Goal: Information Seeking & Learning: Find specific fact

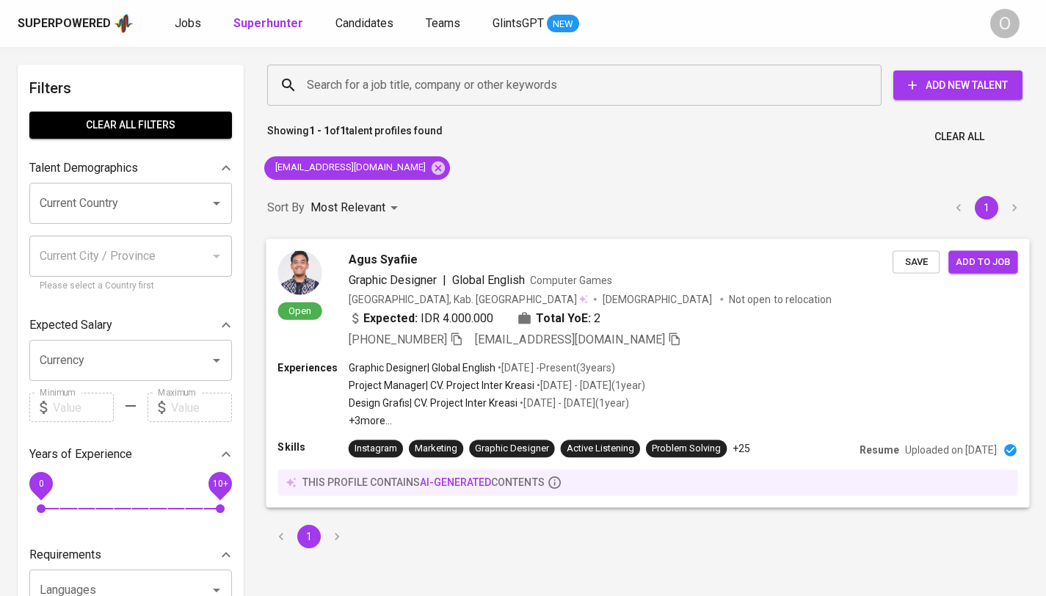
click at [372, 254] on span "Agus Syafiie" at bounding box center [383, 259] width 69 height 18
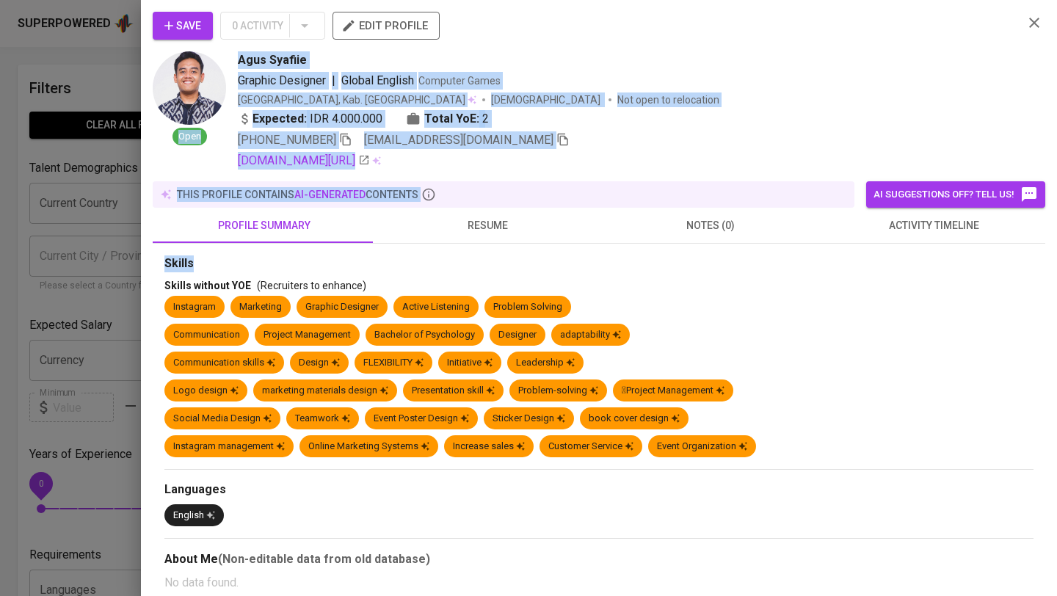
click at [426, 259] on div "Save 0 Activity edit profile Open Agus Syafiie Graphic Designer | Global Englis…" at bounding box center [528, 298] width 1057 height 596
click at [663, 88] on div "Graphic Designer | Global English Computer Games" at bounding box center [625, 81] width 774 height 18
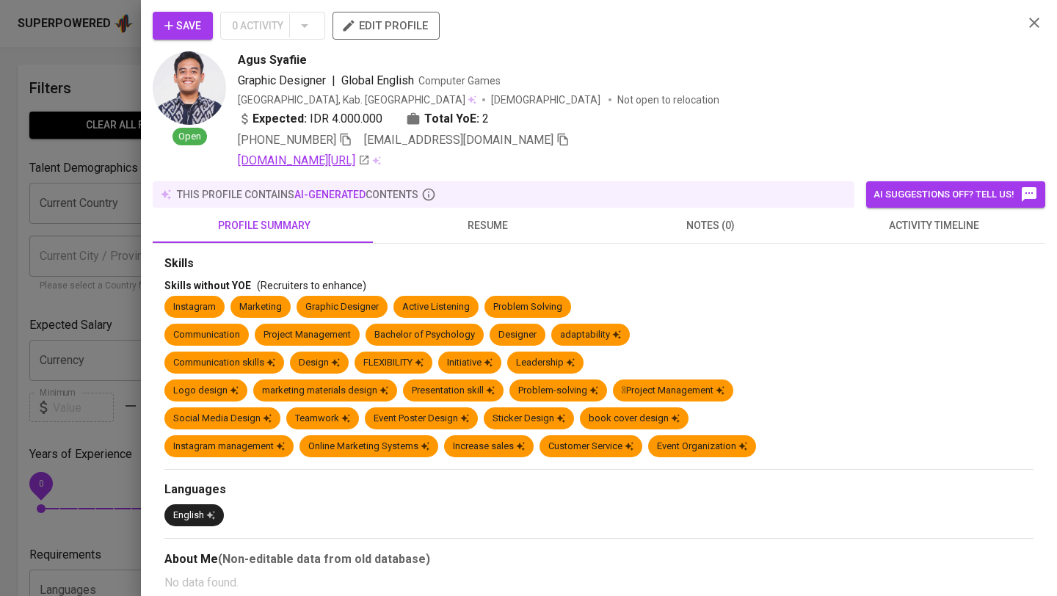
click at [370, 162] on icon at bounding box center [364, 160] width 12 height 12
click at [138, 64] on div at bounding box center [528, 298] width 1057 height 596
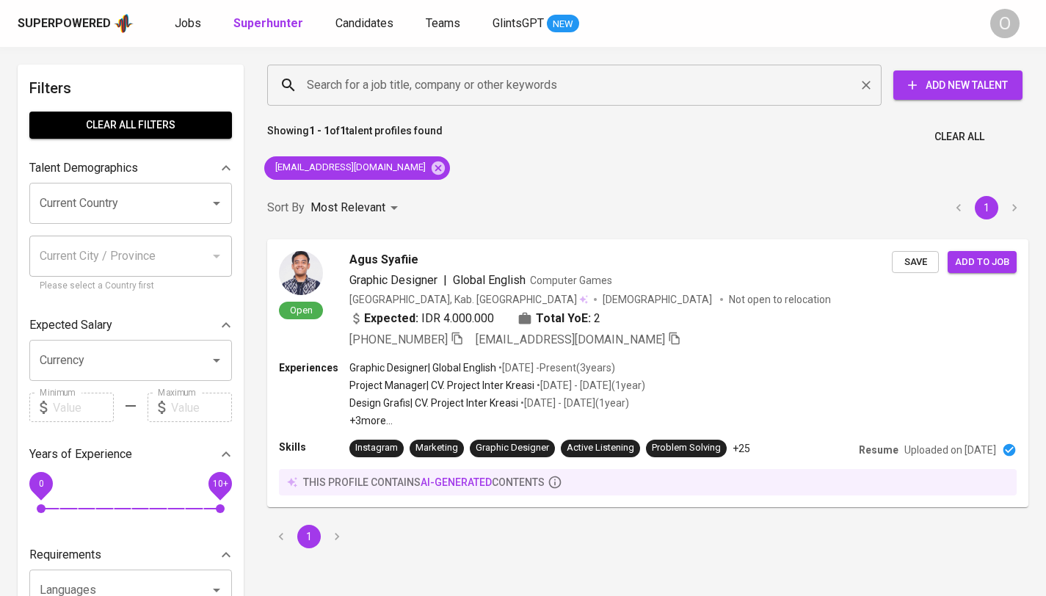
click at [383, 96] on input "Search for a job title, company or other keywords" at bounding box center [578, 85] width 550 height 28
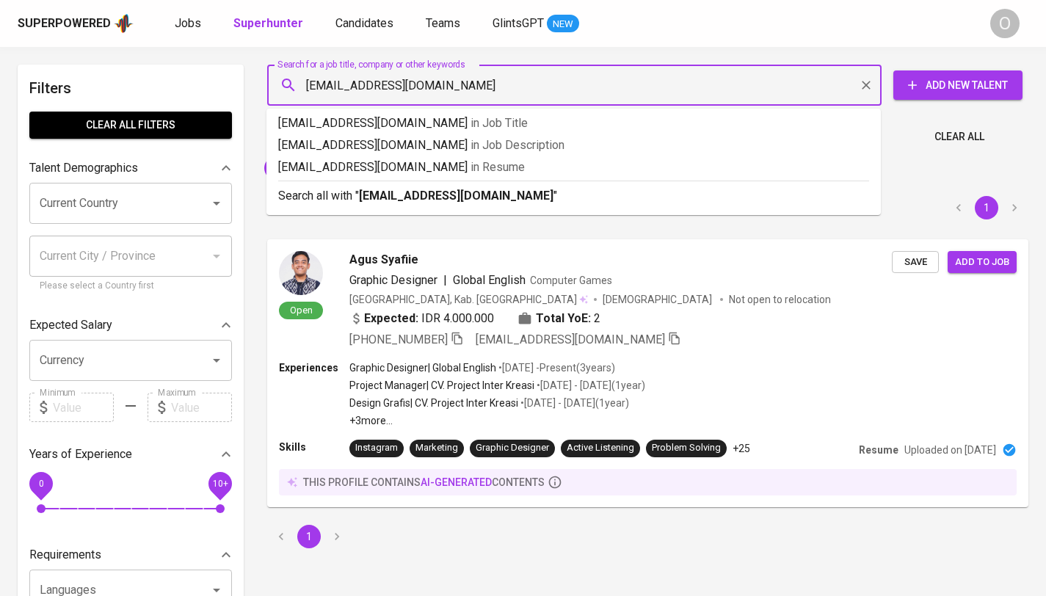
type input "[EMAIL_ADDRESS][DOMAIN_NAME]"
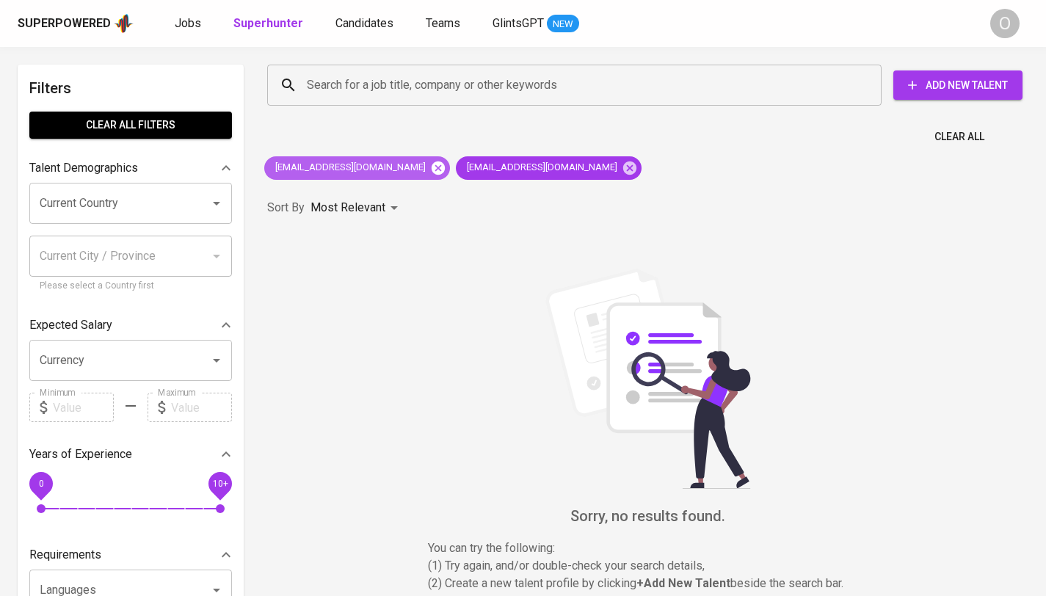
click at [432, 172] on icon at bounding box center [438, 167] width 13 height 13
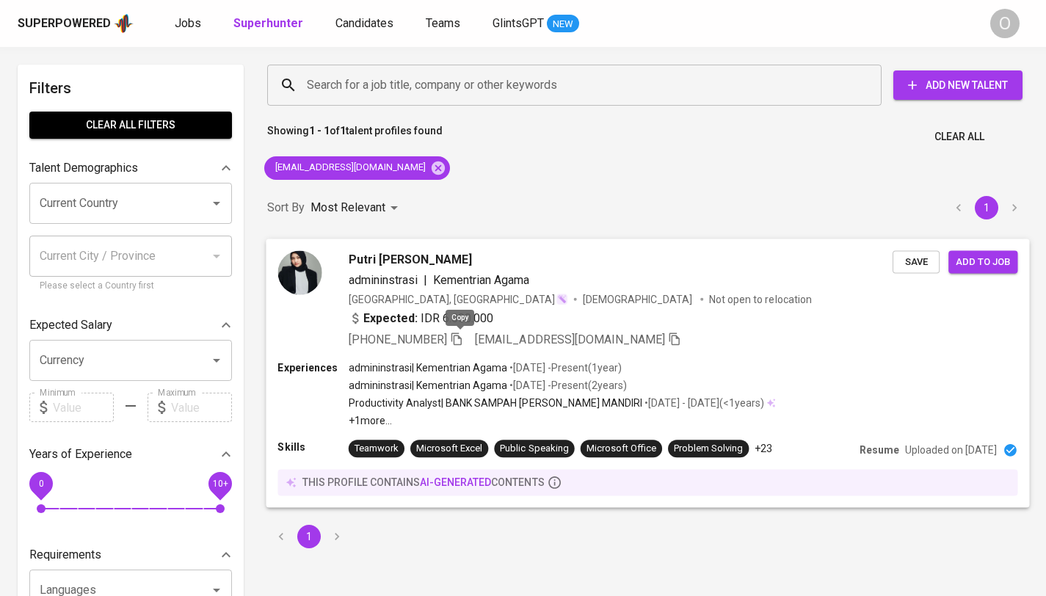
click at [459, 338] on icon "button" at bounding box center [456, 338] width 13 height 13
click at [566, 76] on input "Search for a job title, company or other keywords" at bounding box center [578, 85] width 550 height 28
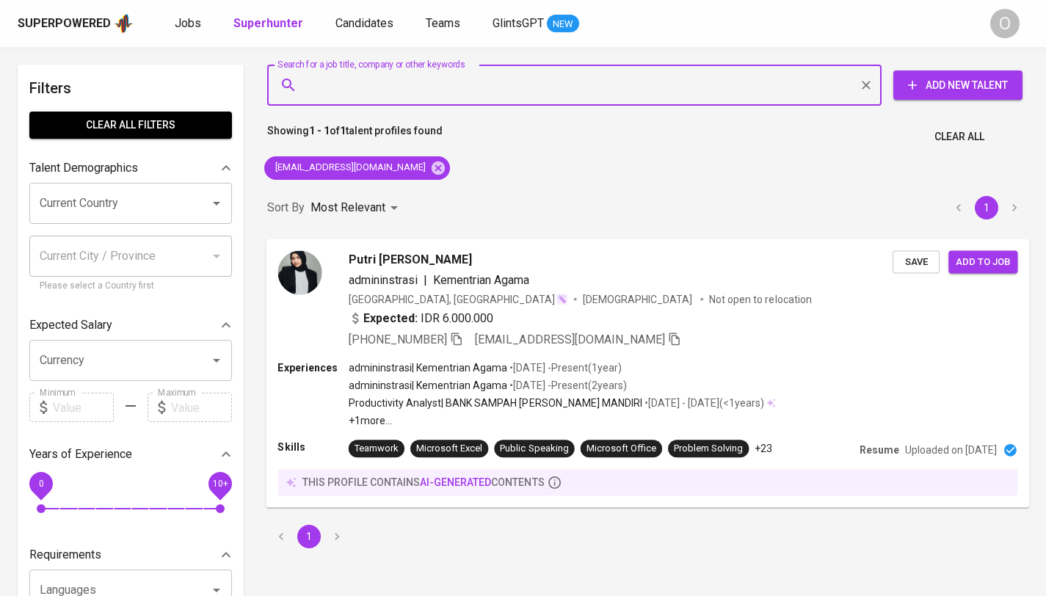
paste input "pt. hengshi electronic technology"
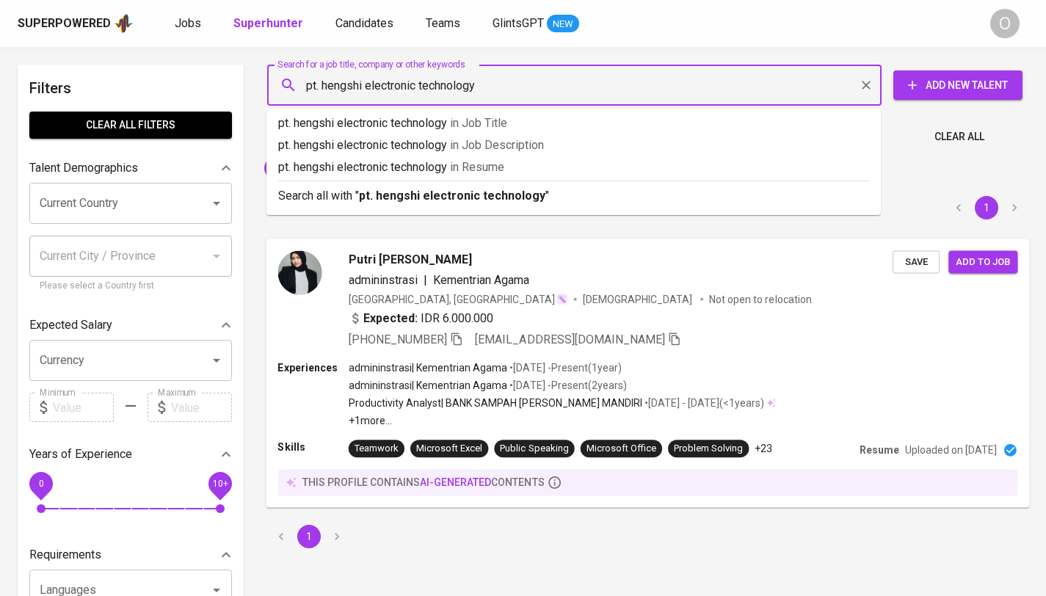
drag, startPoint x: 322, startPoint y: 87, endPoint x: 299, endPoint y: 87, distance: 23.5
click at [299, 87] on div "pt. hengshi electronic technology Search for a job title, company or other keyw…" at bounding box center [574, 85] width 614 height 41
type input "hengshi electronic technology"
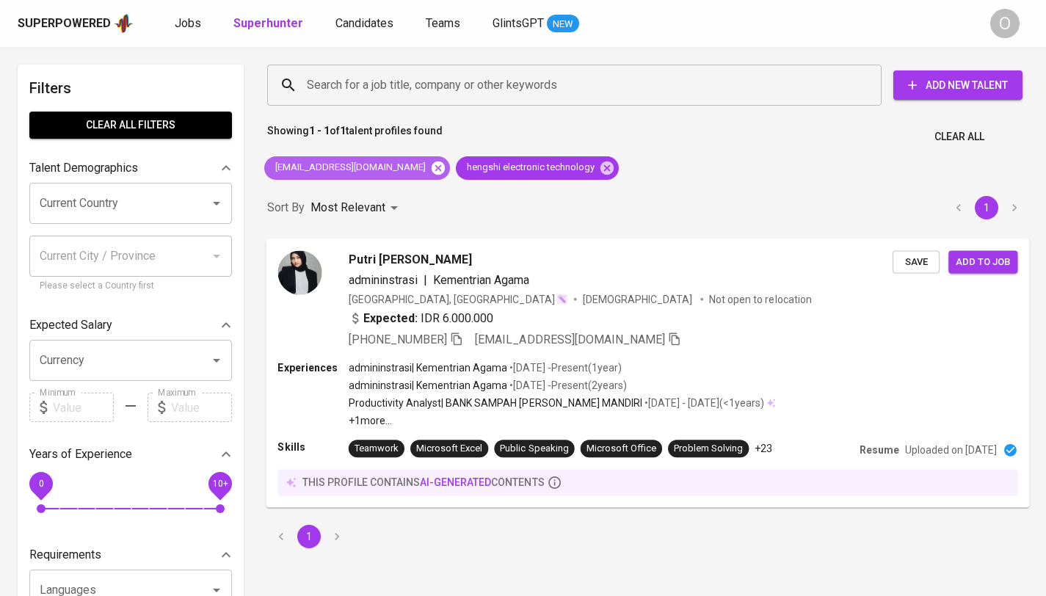
click at [430, 174] on icon at bounding box center [438, 168] width 16 height 16
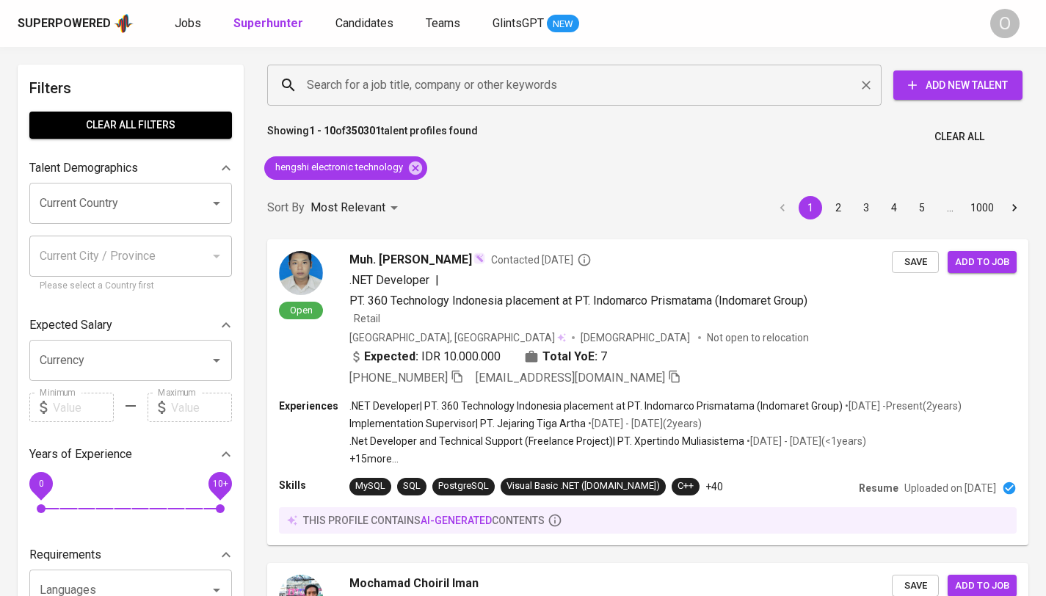
click at [401, 77] on input "Search for a job title, company or other keywords" at bounding box center [578, 85] width 550 height 28
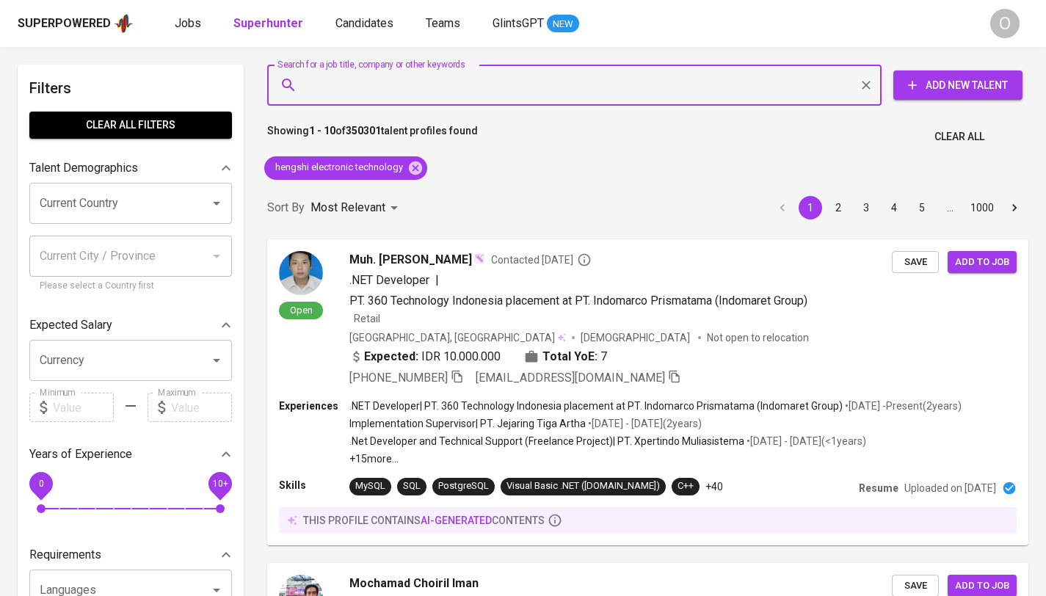
paste input "PT [PERSON_NAME]"
type input "PT [PERSON_NAME]"
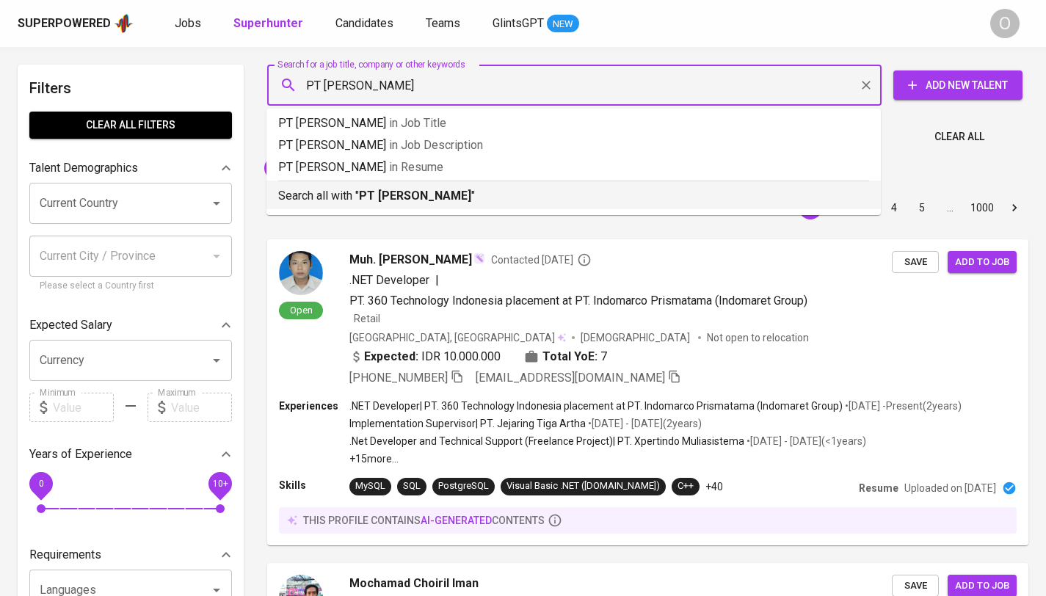
click at [360, 195] on p "Search all with " PT [PERSON_NAME] "" at bounding box center [573, 196] width 591 height 18
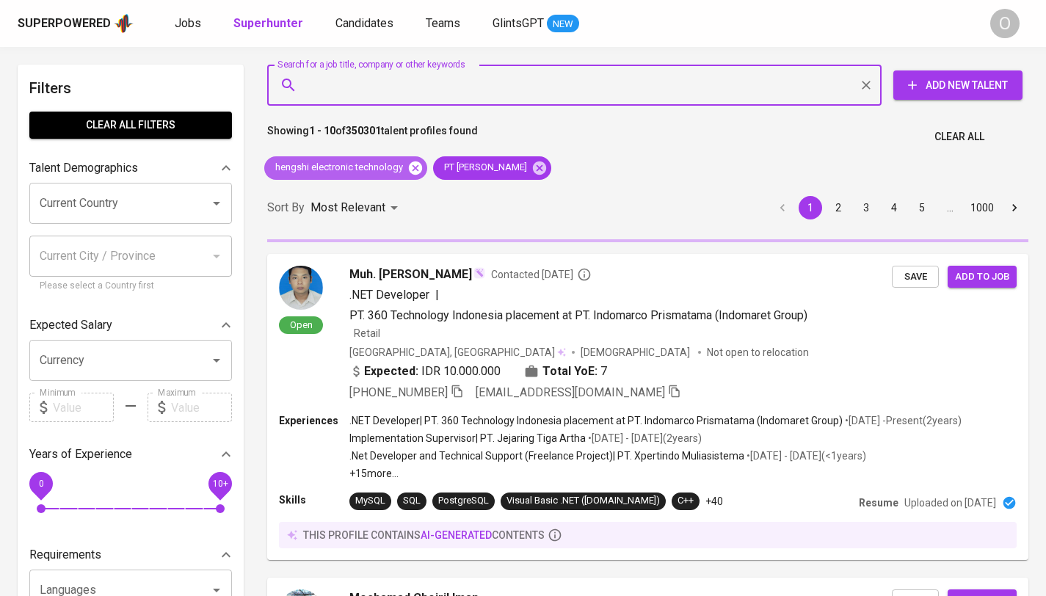
click at [418, 167] on icon at bounding box center [415, 167] width 13 height 13
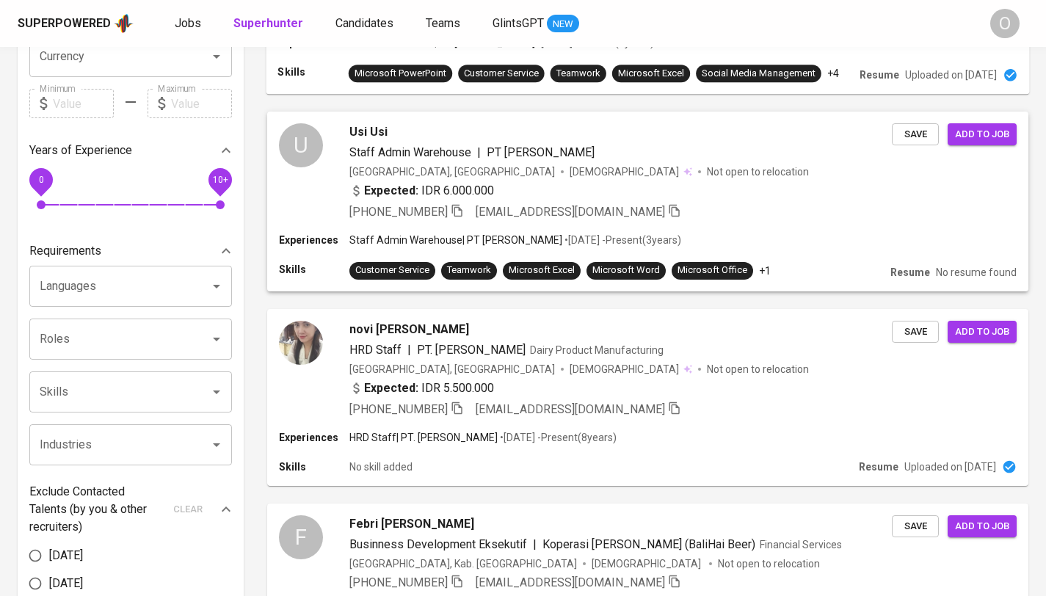
scroll to position [330, 0]
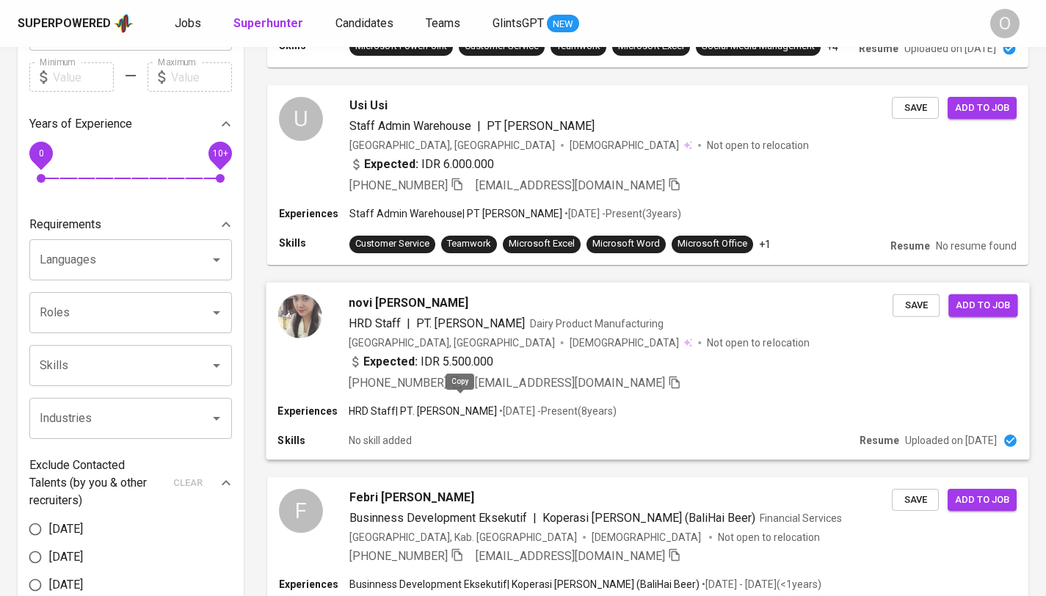
click at [459, 388] on icon "button" at bounding box center [456, 381] width 13 height 13
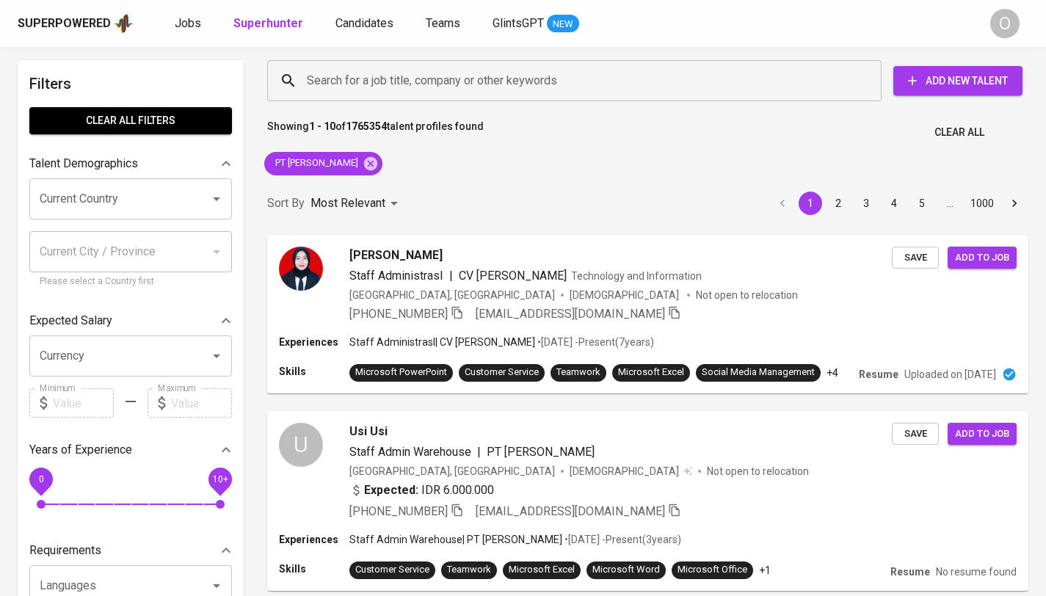
scroll to position [0, 0]
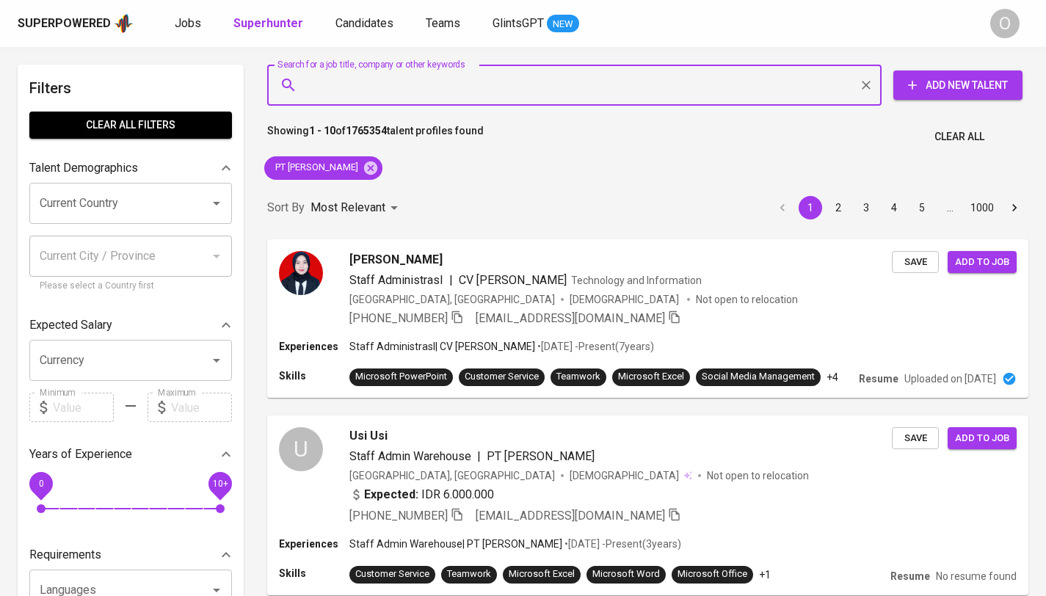
click at [438, 87] on input "Search for a job title, company or other keywords" at bounding box center [578, 85] width 550 height 28
